Goal: Task Accomplishment & Management: Complete application form

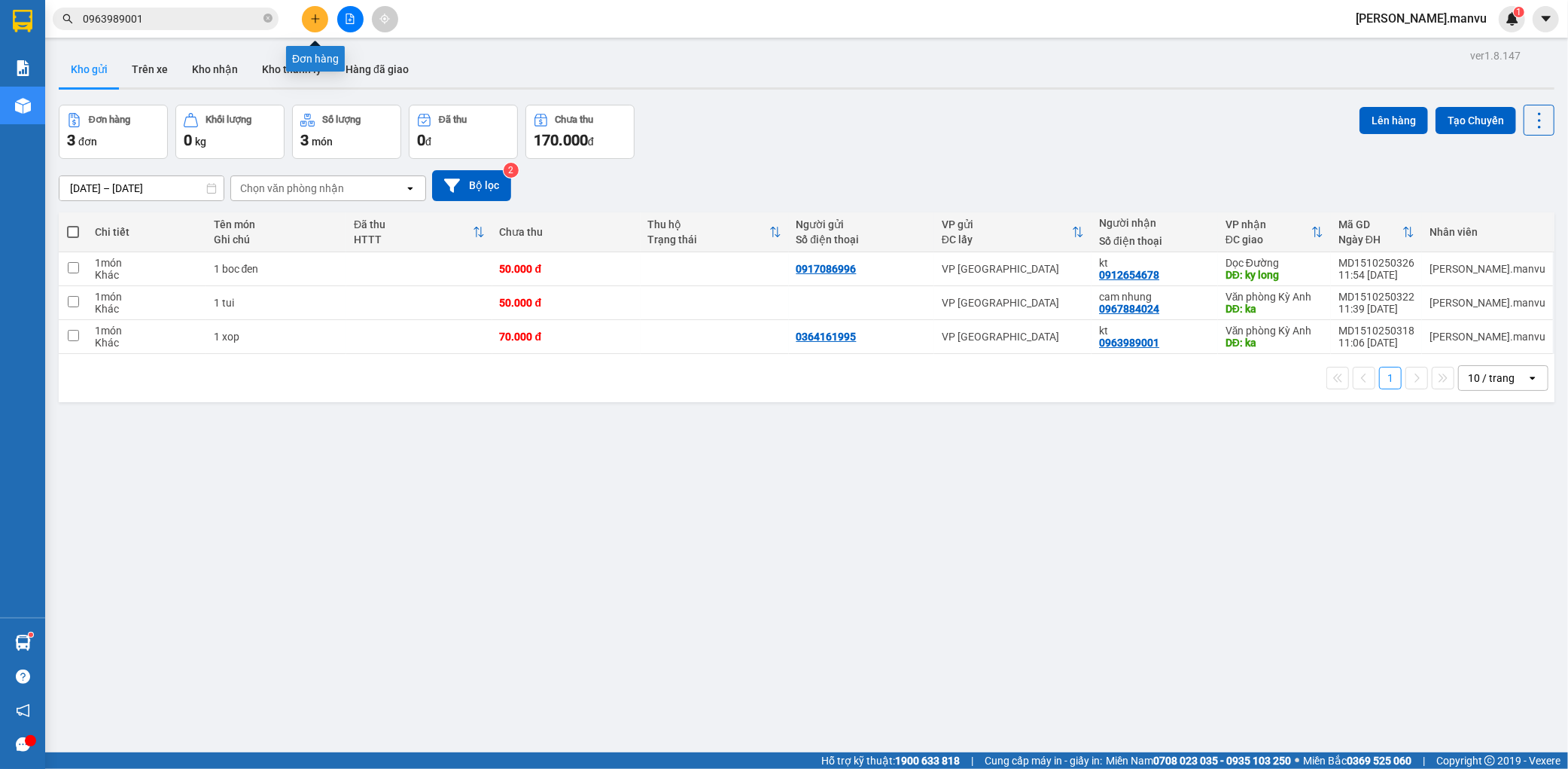
click at [306, 10] on button at bounding box center [315, 19] width 26 height 26
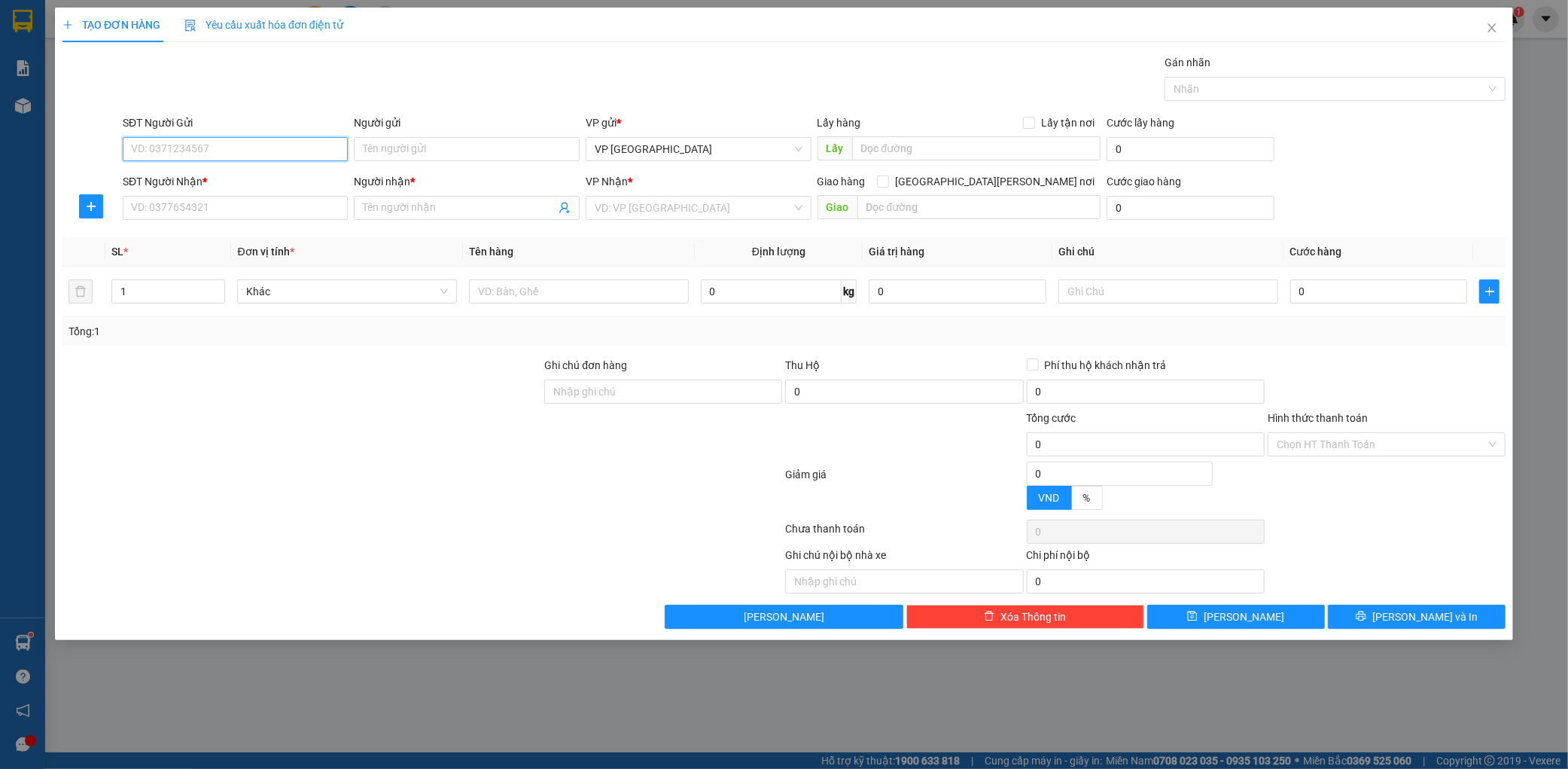
click at [268, 148] on input "SĐT Người Gửi" at bounding box center [235, 149] width 226 height 24
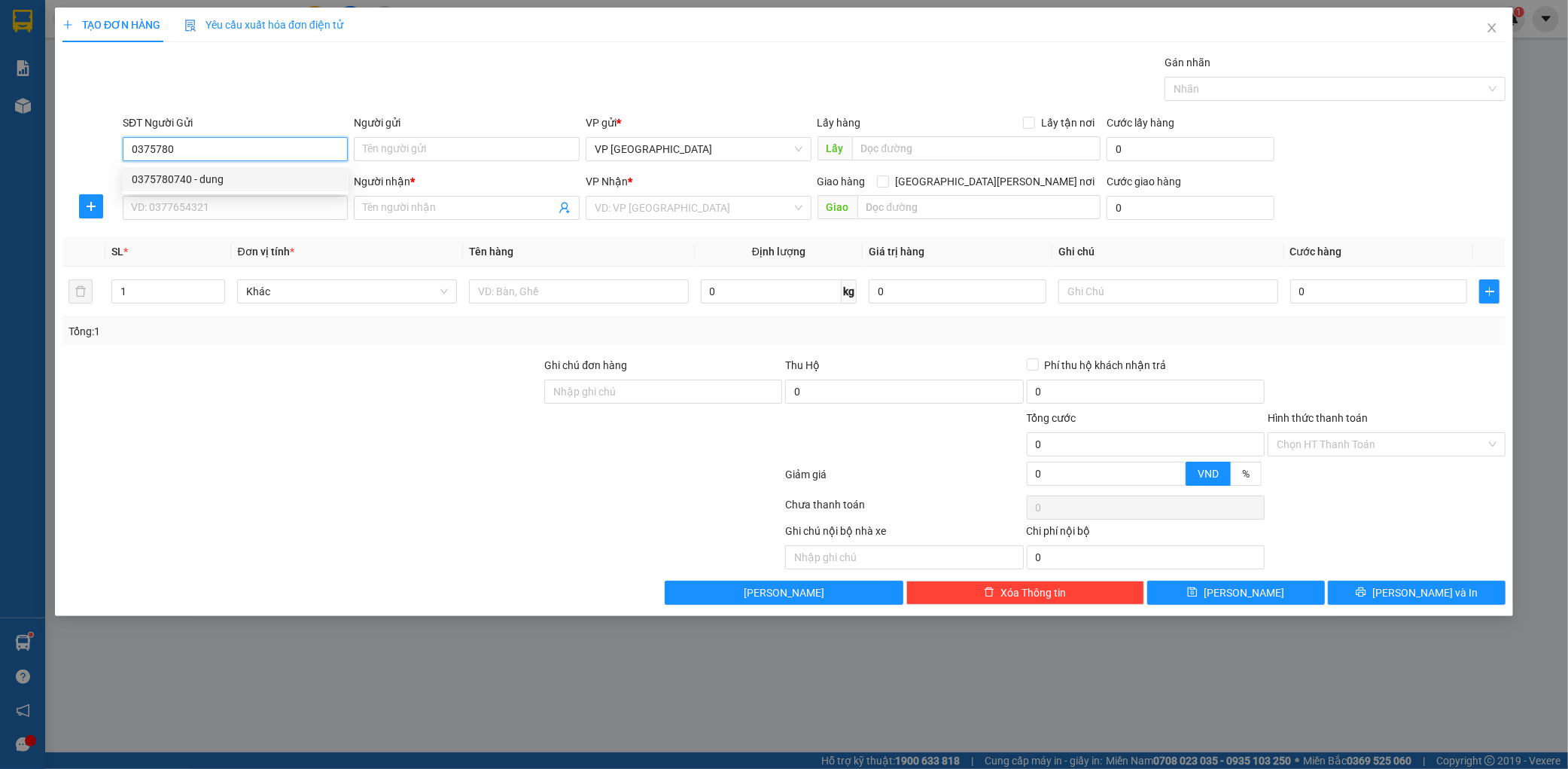
click at [187, 184] on div "0375780740 - dung" at bounding box center [235, 179] width 207 height 16
type input "0375780740"
type input "dung"
type input "0375780740"
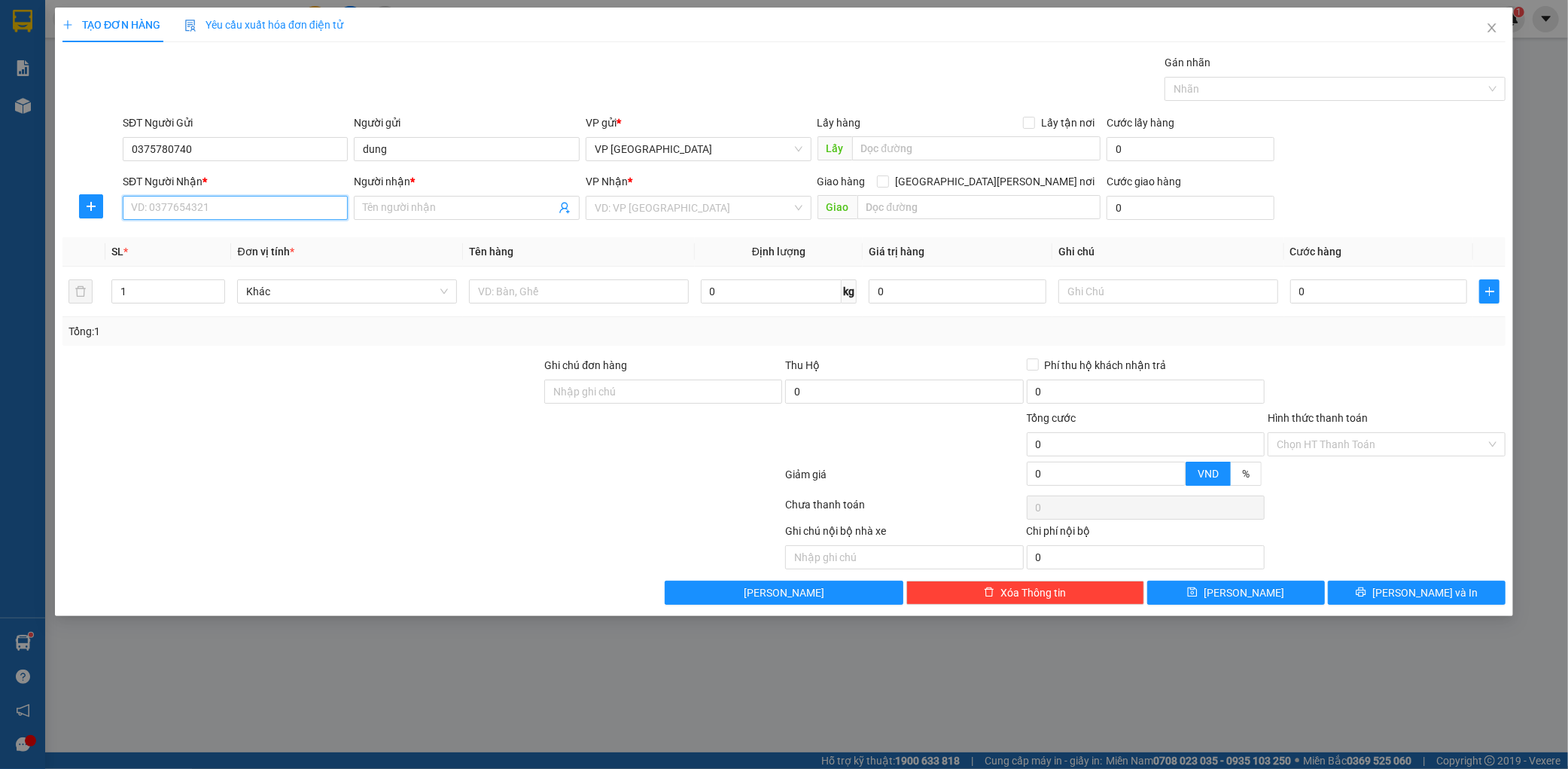
click at [180, 206] on input "SĐT Người Nhận *" at bounding box center [235, 207] width 226 height 24
click at [206, 231] on div "0902558886 - [PERSON_NAME]" at bounding box center [235, 238] width 207 height 16
type input "0902558886"
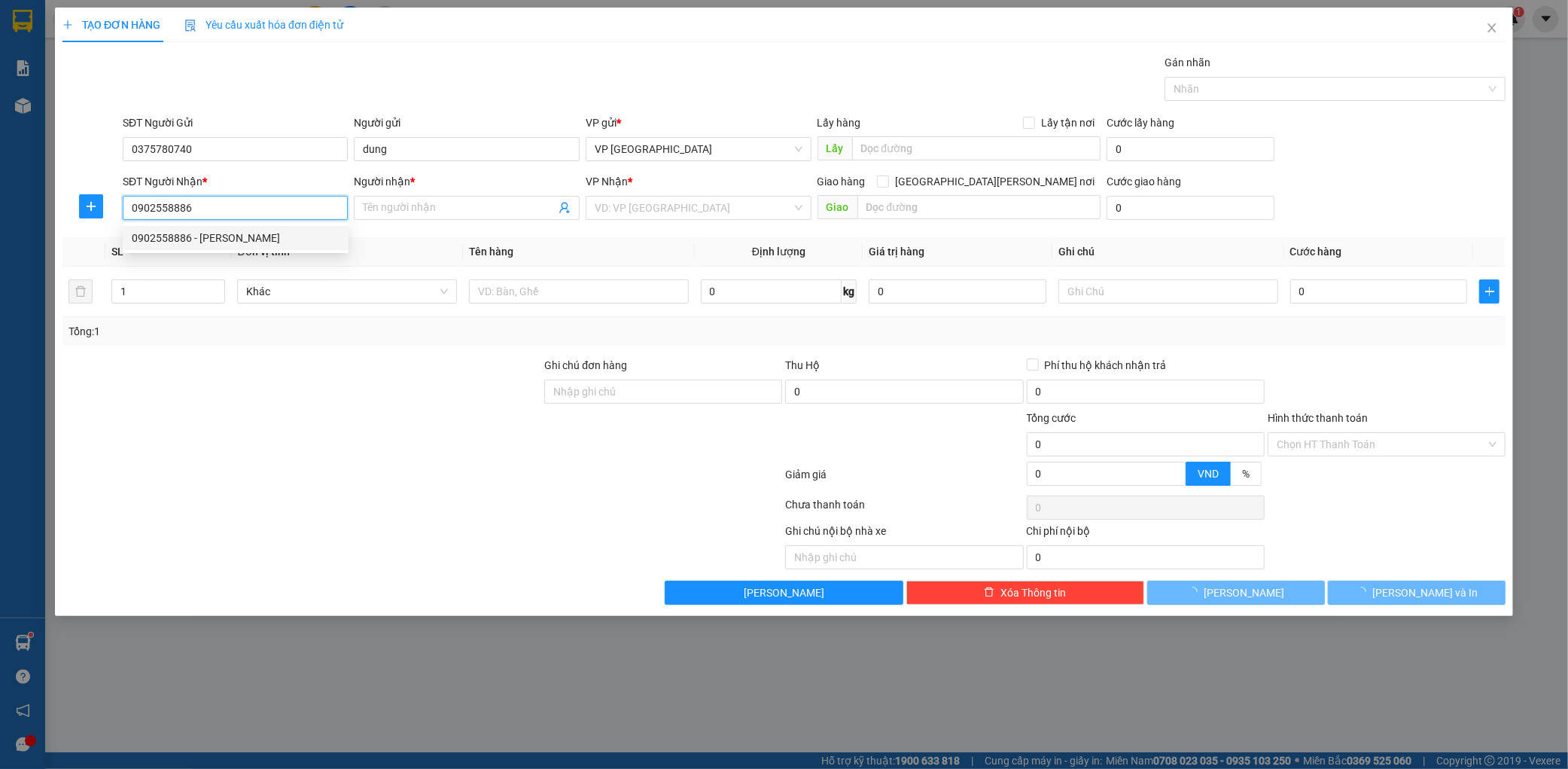
type input "hoàn"
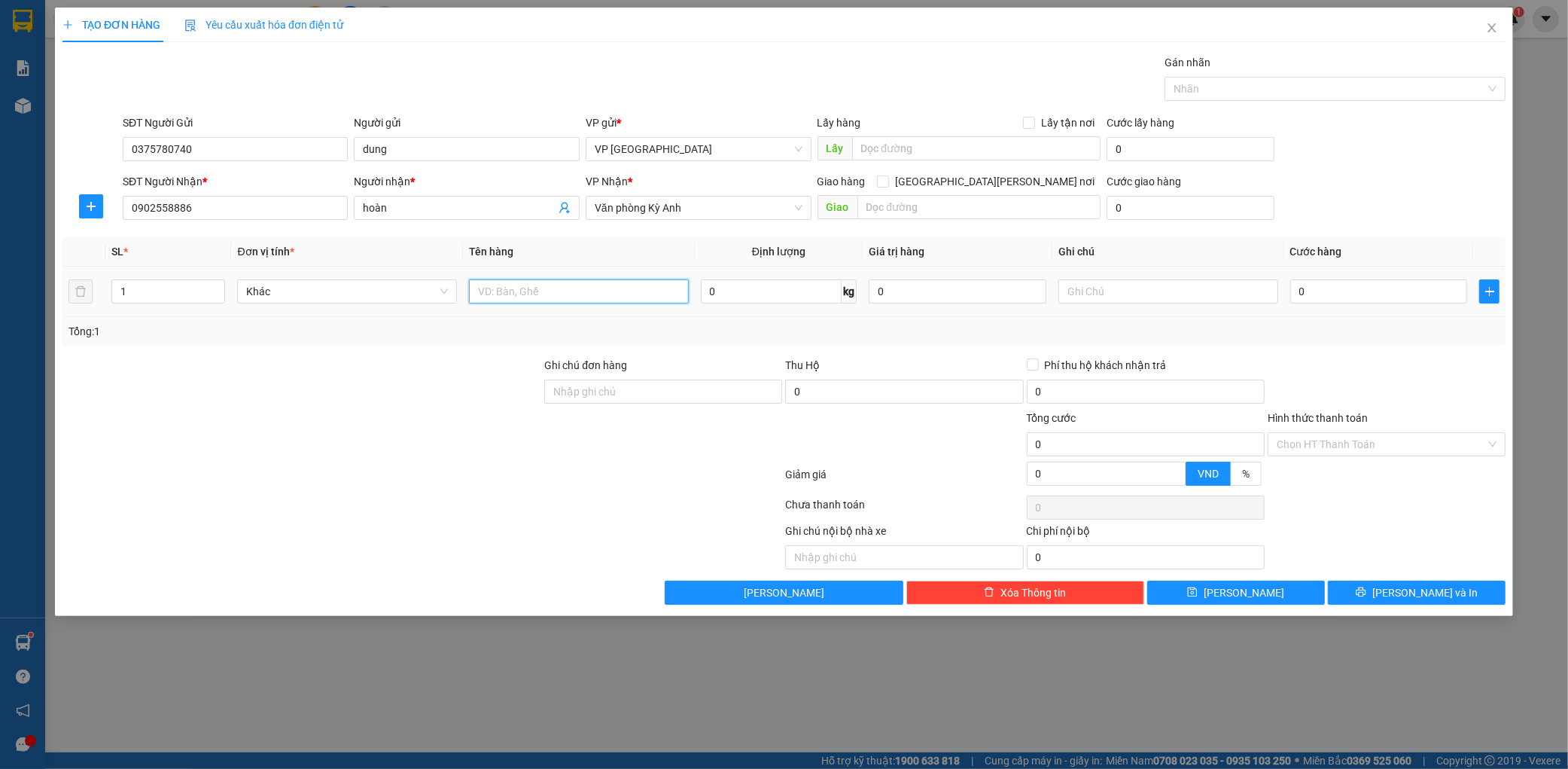
drag, startPoint x: 532, startPoint y: 295, endPoint x: 572, endPoint y: 284, distance: 41.5
click at [533, 295] on input "text" at bounding box center [578, 291] width 220 height 24
type input "5 thung 2 xop"
type input "003"
type input "3"
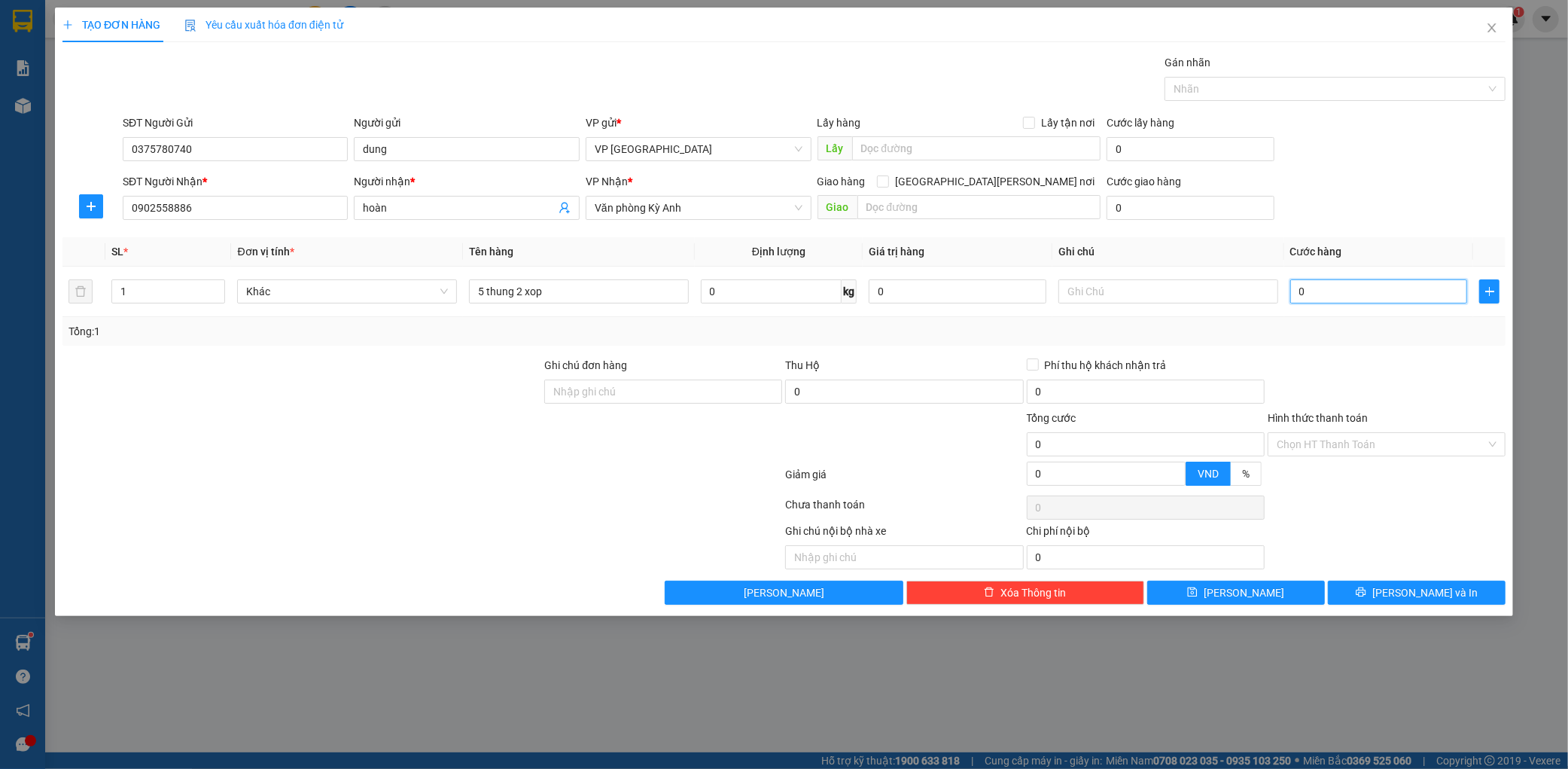
type input "3"
type input "0.035"
type input "35"
type input "00.350"
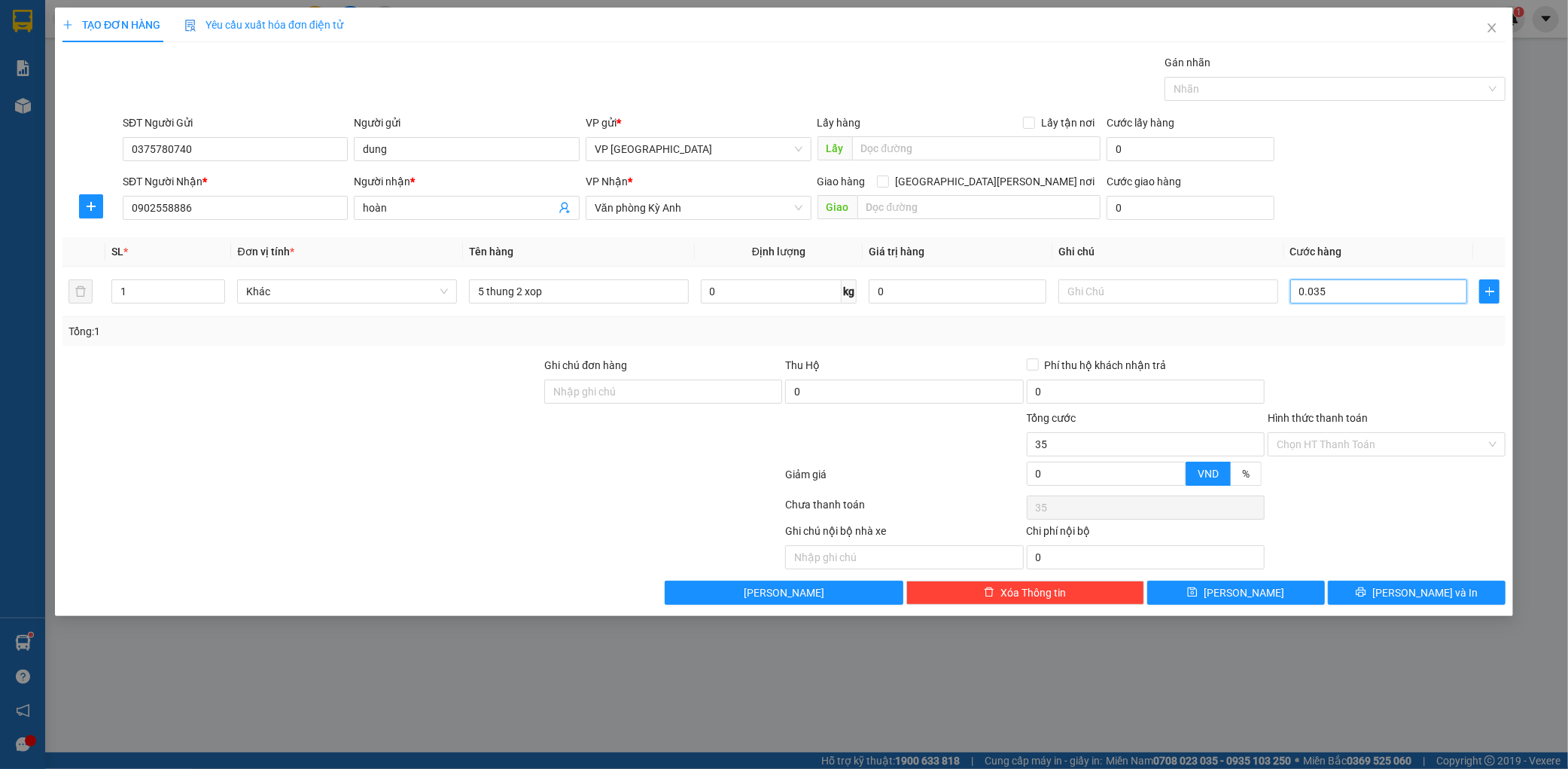
type input "350"
type input "0.003.500"
type input "3.500"
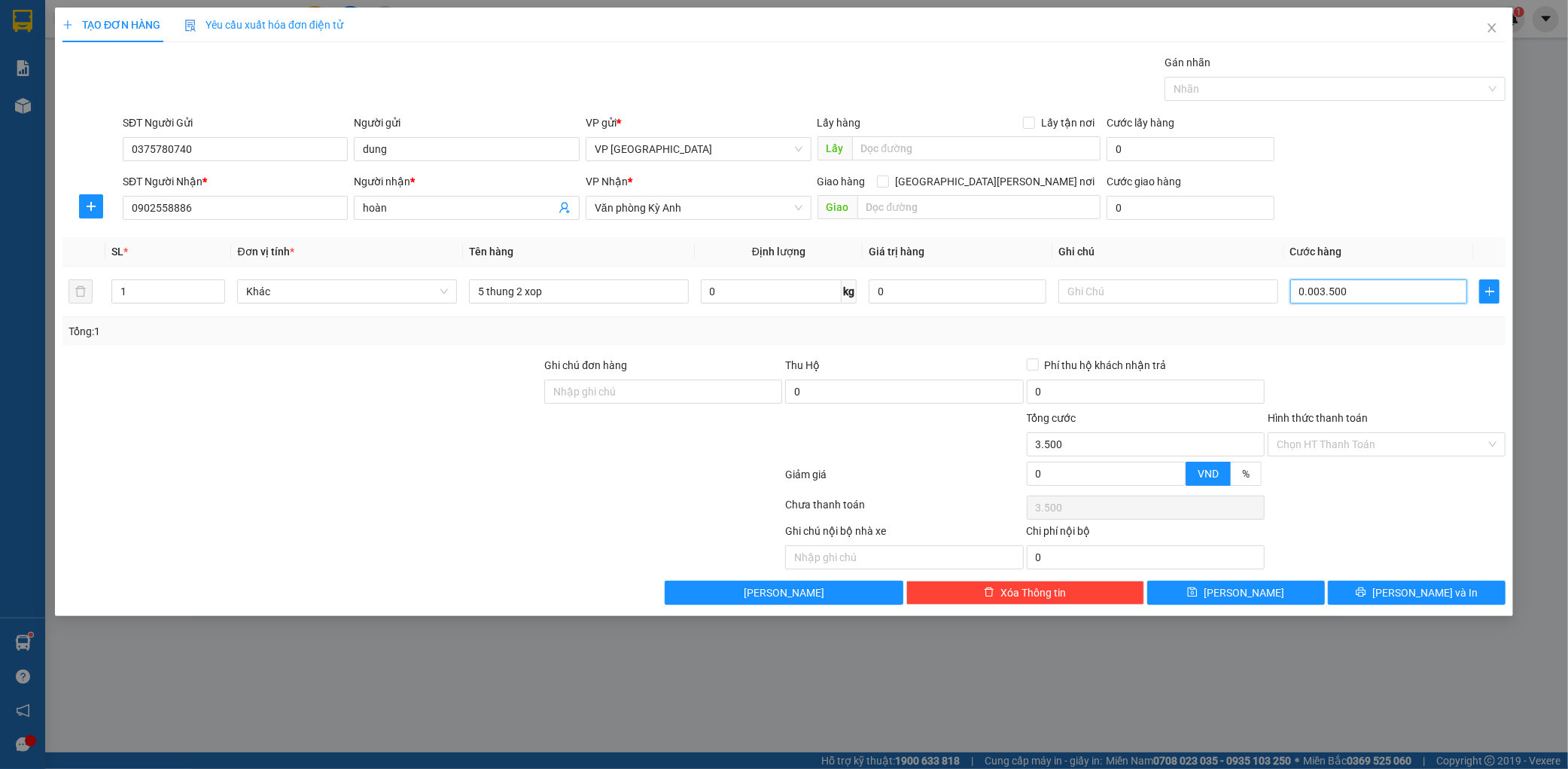
type input "000.035.000"
type input "35.000"
type input "[PHONE_NUMBER]"
type input "350.000"
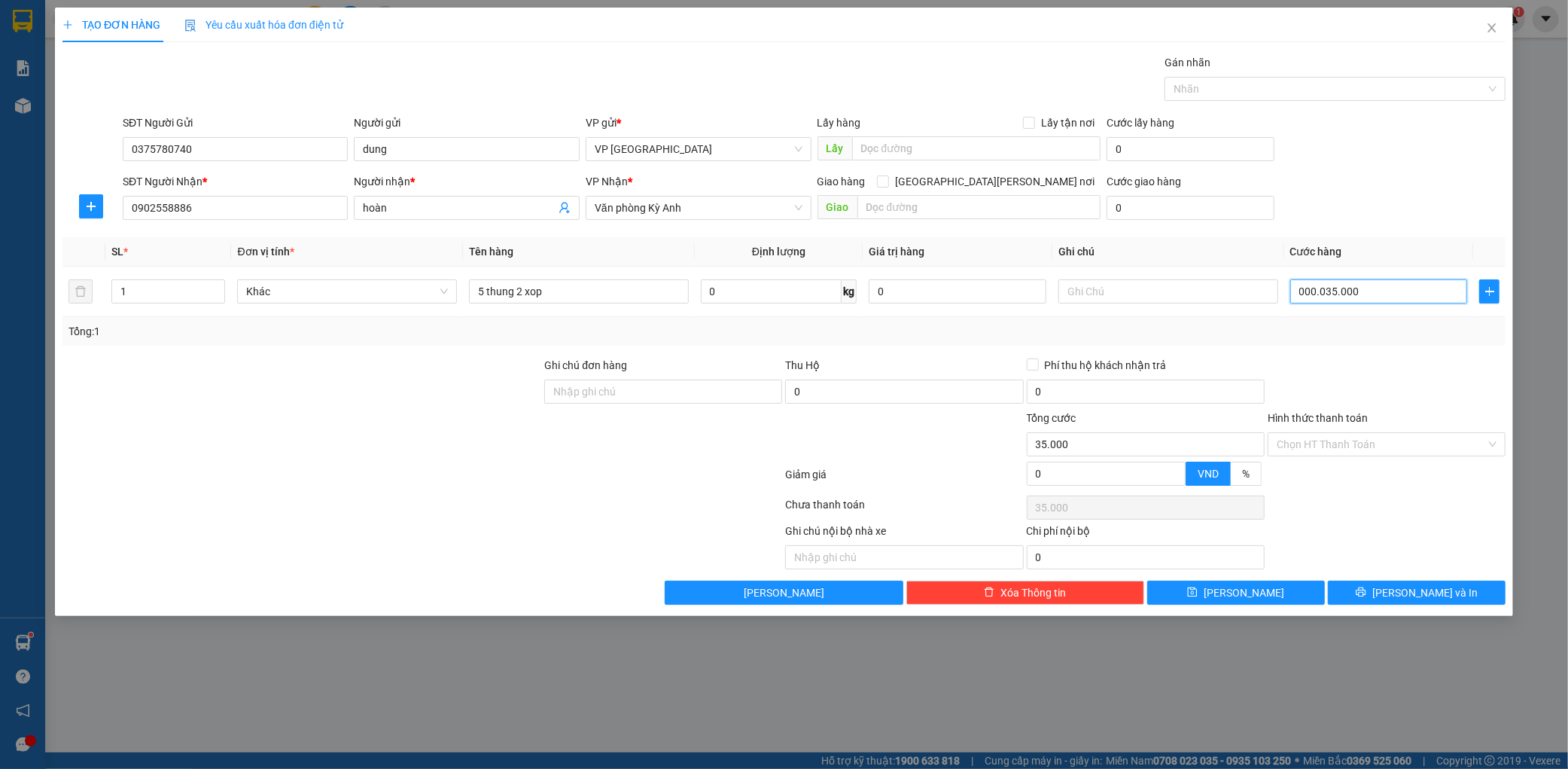
type input "350.000"
click at [1391, 583] on button "[PERSON_NAME] và In" at bounding box center [1417, 592] width 177 height 24
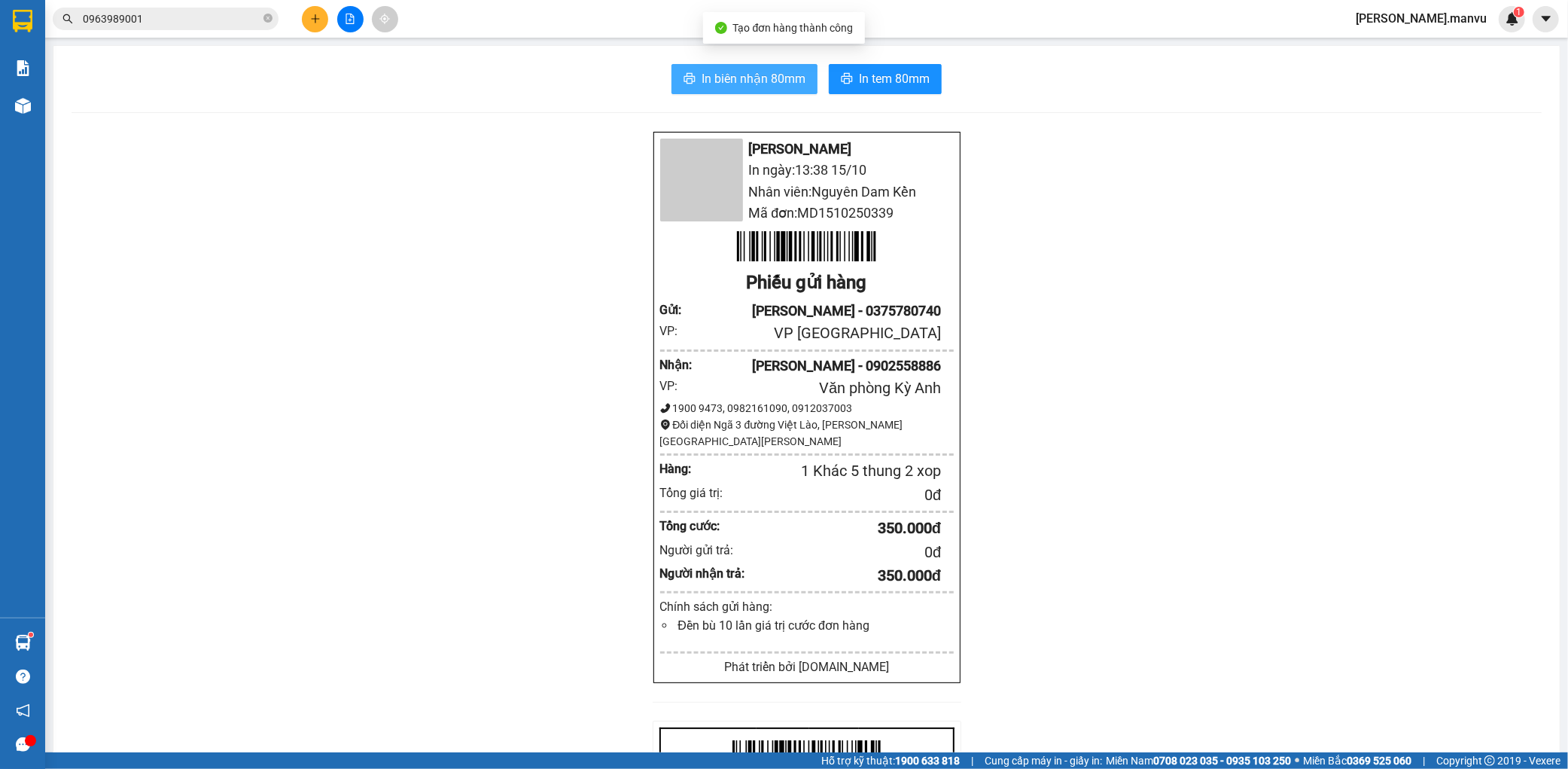
click at [764, 86] on span "In biên nhận 80mm" at bounding box center [754, 79] width 104 height 19
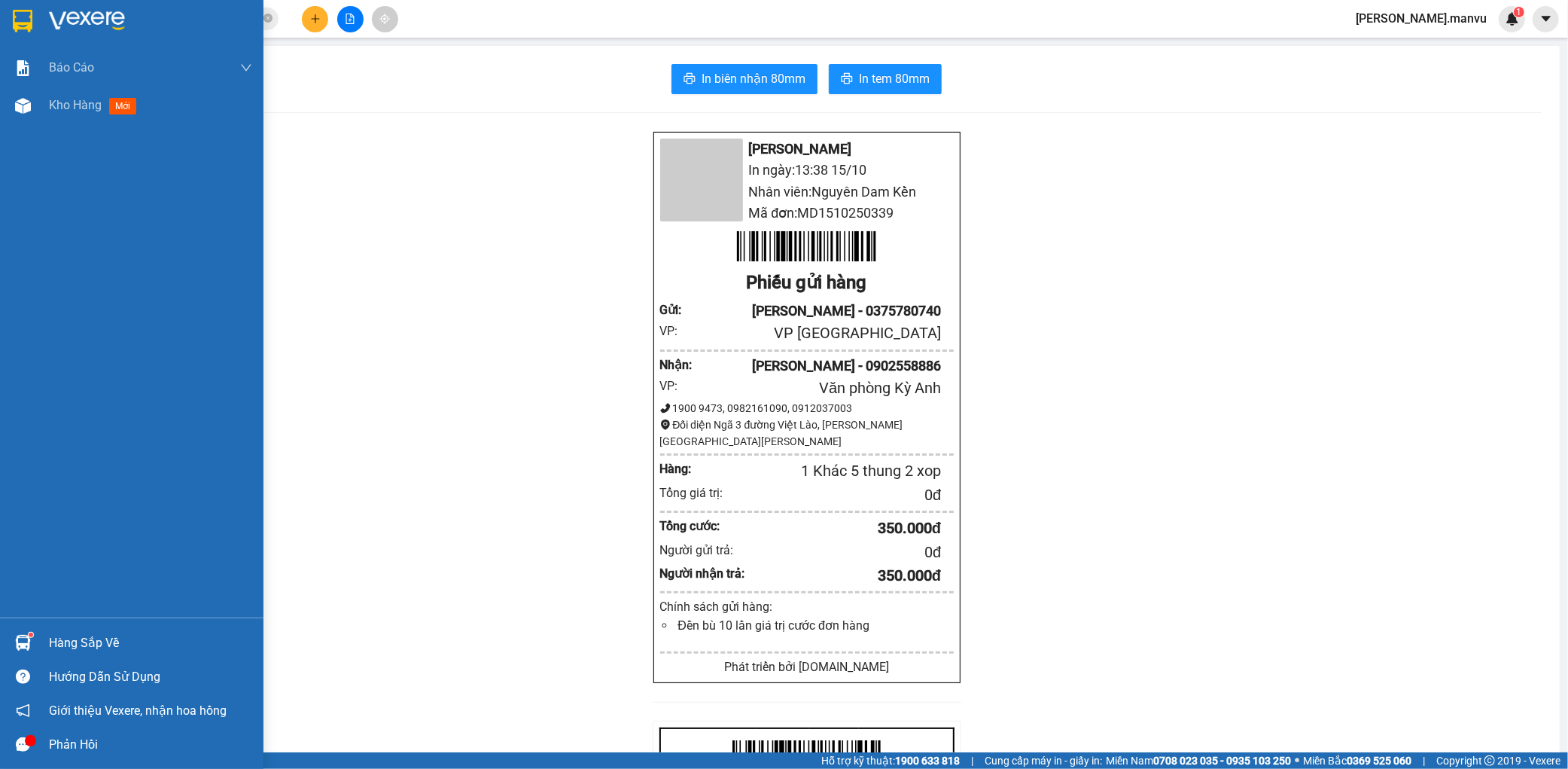
drag, startPoint x: 69, startPoint y: 28, endPoint x: 59, endPoint y: 16, distance: 15.6
click at [70, 28] on img at bounding box center [86, 21] width 76 height 22
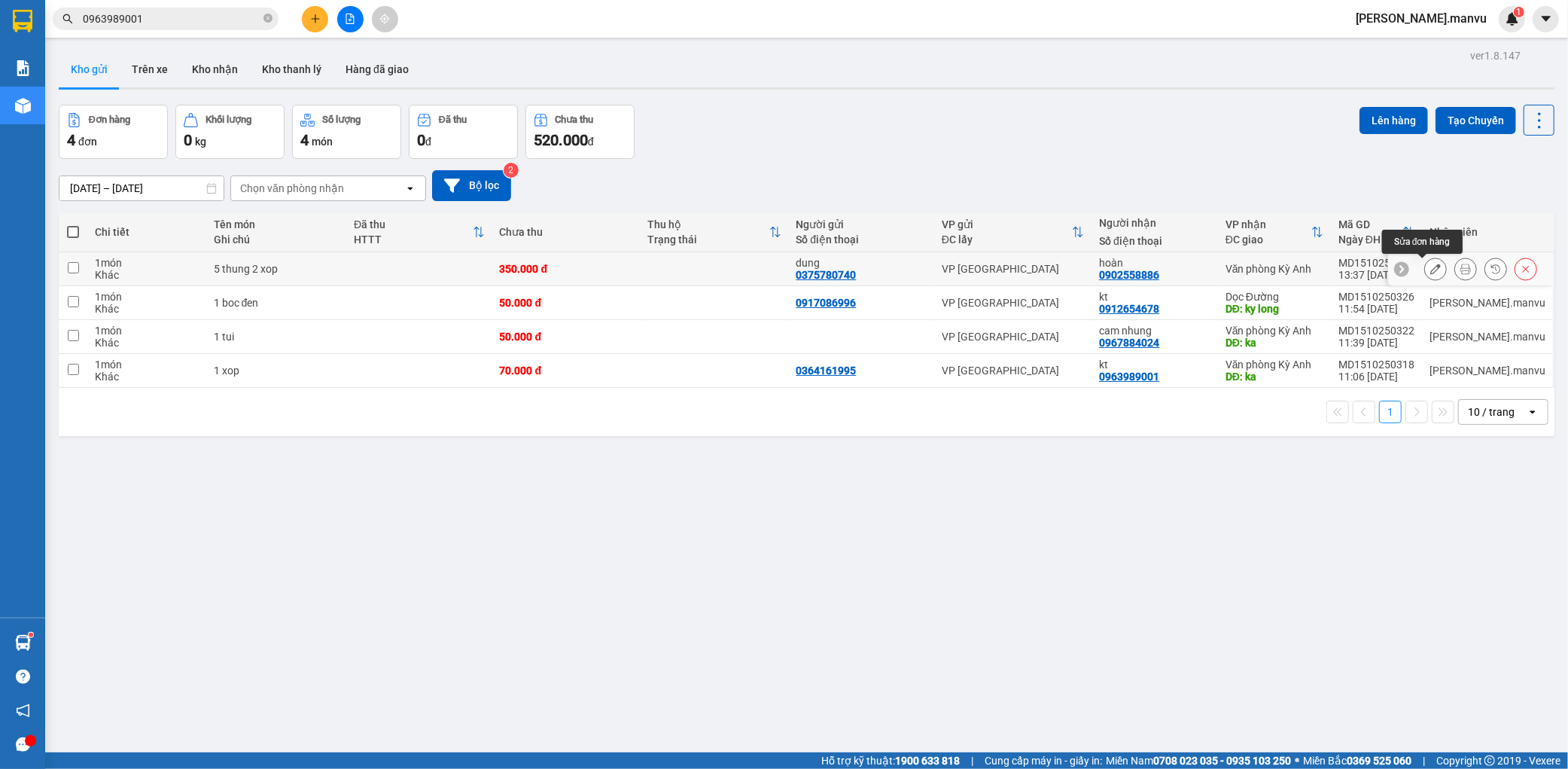
click at [1431, 265] on icon at bounding box center [1436, 269] width 11 height 11
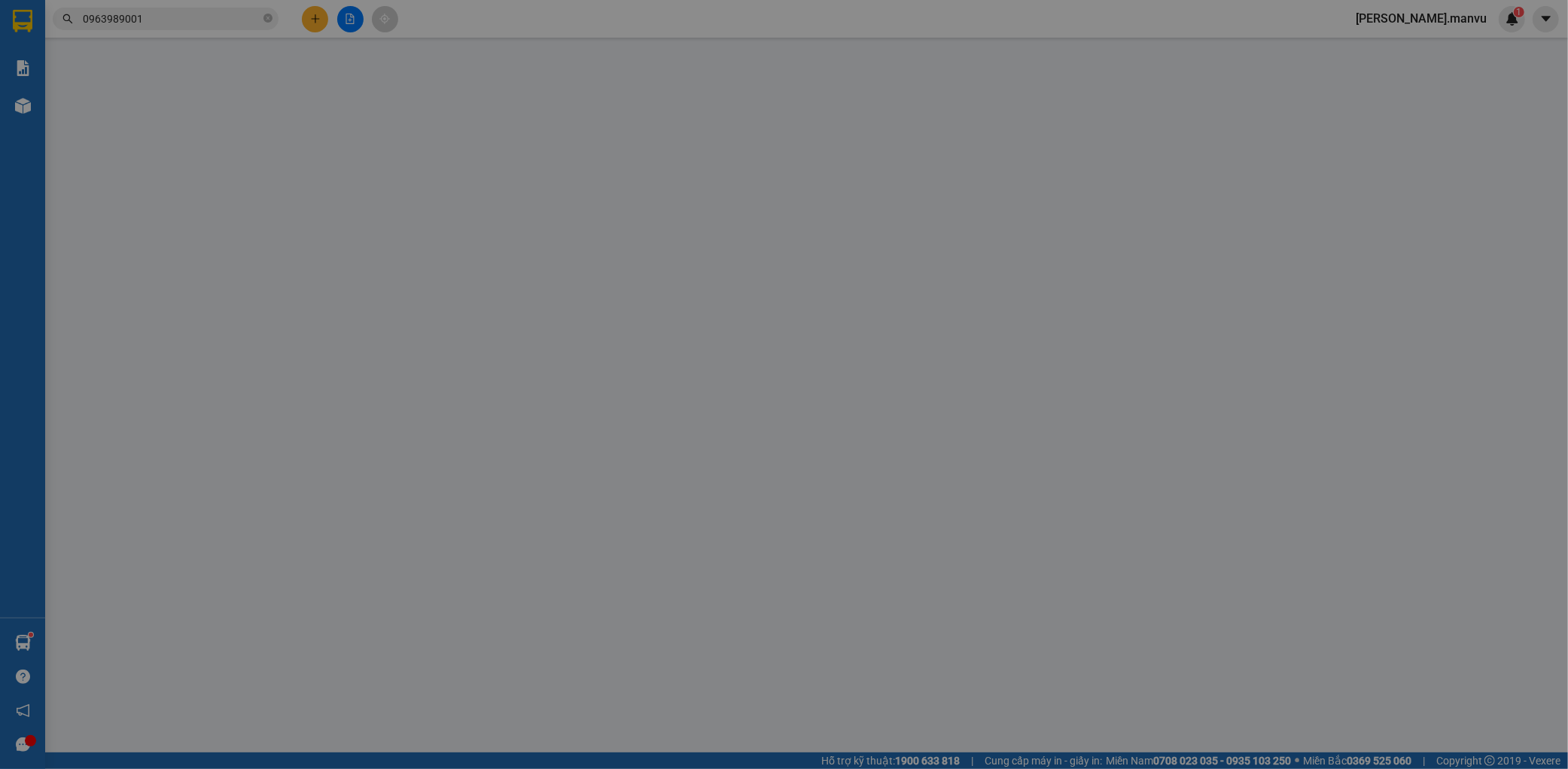
type input "0375780740"
type input "dung"
type input "0902558886"
type input "hoàn"
type input "0"
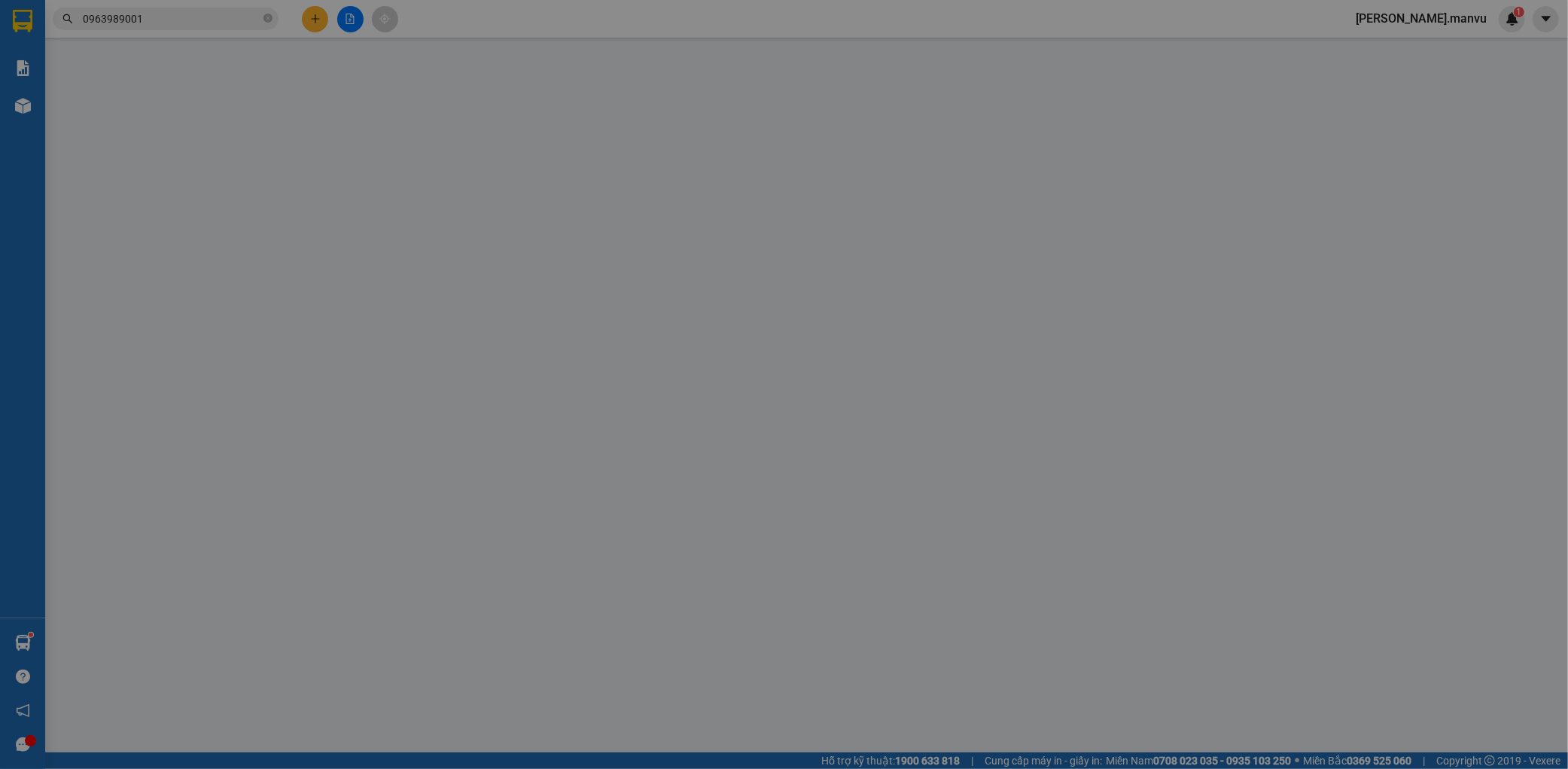
type input "350.000"
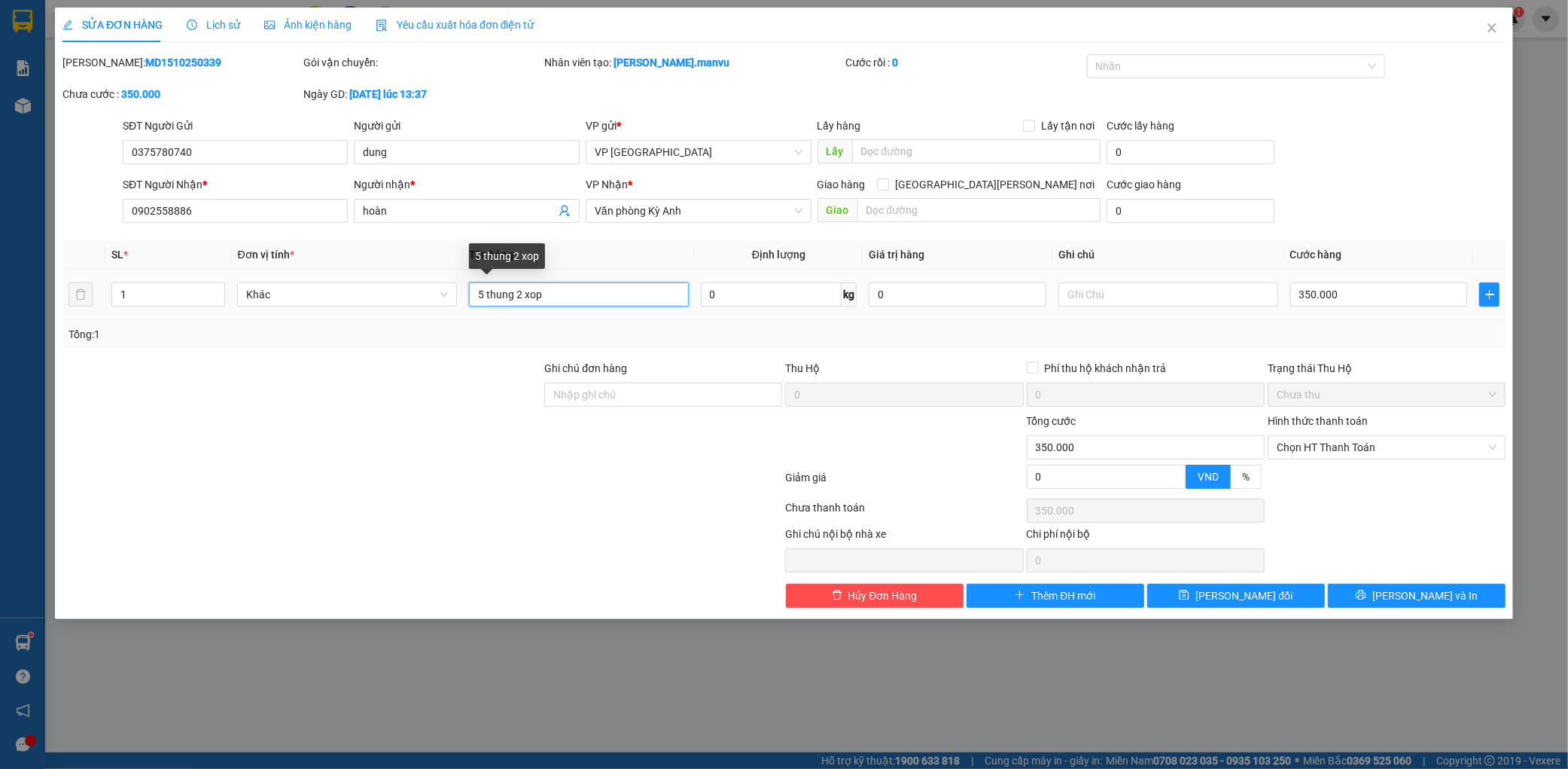
drag, startPoint x: 513, startPoint y: 299, endPoint x: 487, endPoint y: 294, distance: 26.5
click at [487, 294] on input "5 thung 2 xop" at bounding box center [578, 294] width 220 height 24
type input "5 hop 2 xop"
click at [718, 336] on div "Tổng: 1" at bounding box center [784, 334] width 1431 height 16
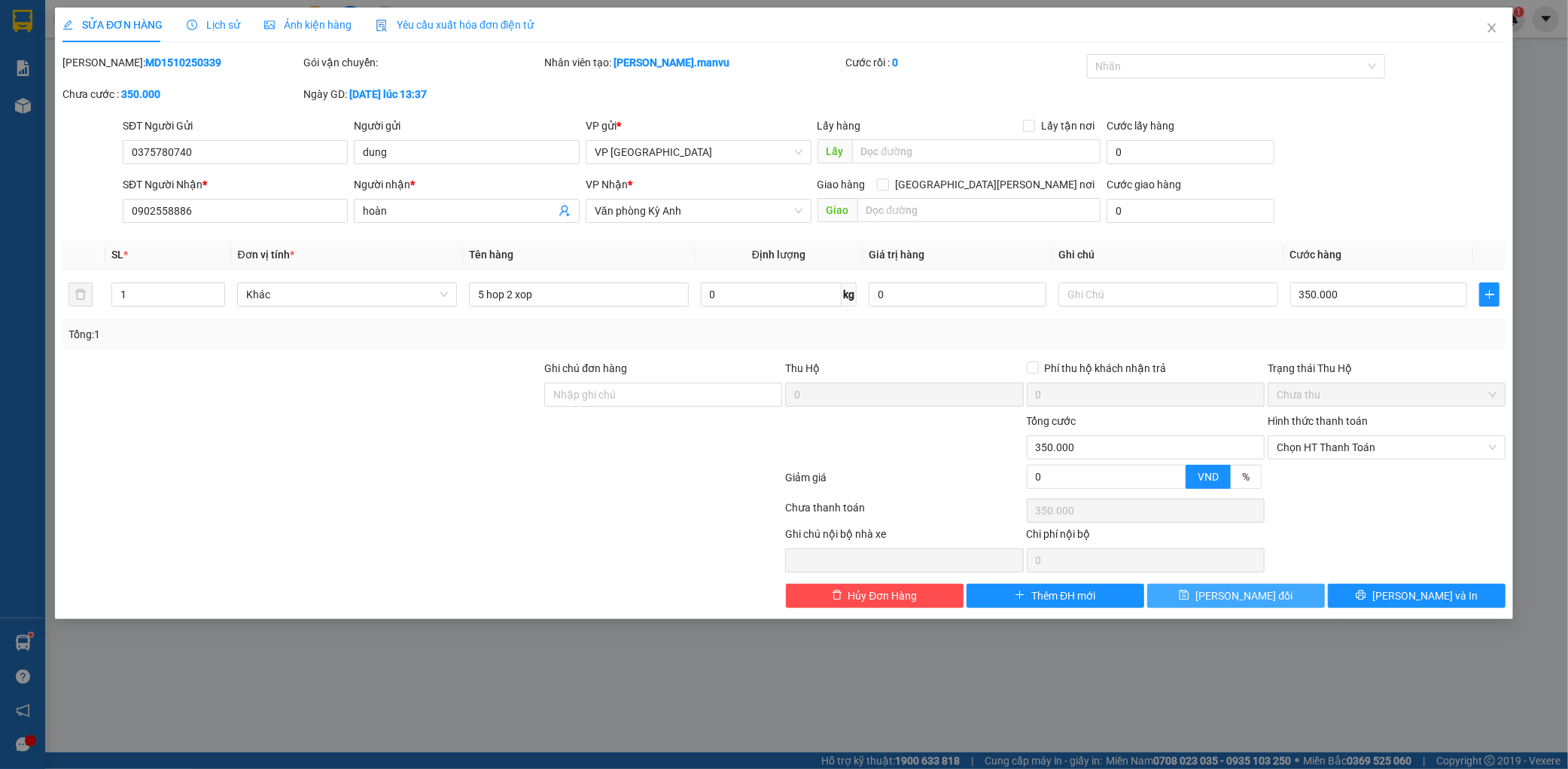
click at [1297, 595] on button "[PERSON_NAME] đổi" at bounding box center [1236, 595] width 177 height 24
